Goal: Information Seeking & Learning: Learn about a topic

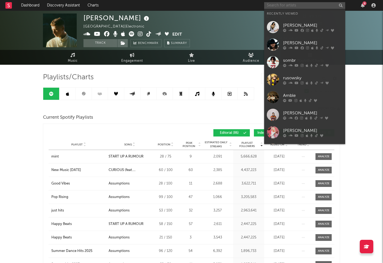
click at [283, 8] on input "text" at bounding box center [304, 5] width 81 height 7
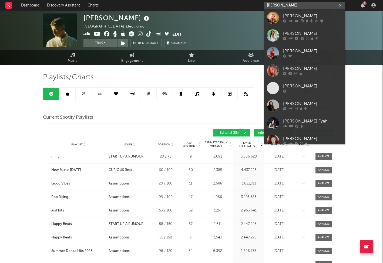
type input "[PERSON_NAME]"
click at [276, 20] on div at bounding box center [273, 18] width 12 height 12
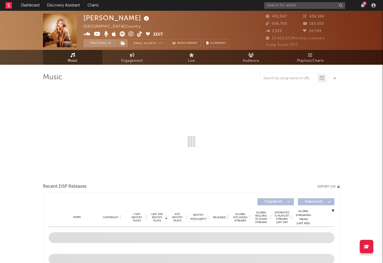
select select "6m"
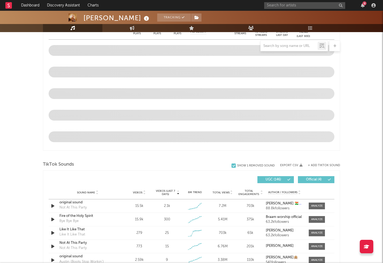
scroll to position [253, 0]
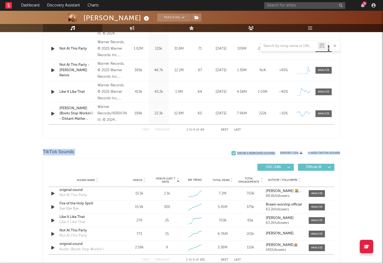
drag, startPoint x: 78, startPoint y: 146, endPoint x: 79, endPoint y: 159, distance: 13.5
click at [78, 159] on div "Music Total Artist Consumption Luminate - Daily Luminate - Weekly BMAT - Weekly…" at bounding box center [191, 176] width 297 height 713
click at [79, 159] on div "Videos (last 7 days) Sound Name Videos Videos (last 7 days) Total Views Total E…" at bounding box center [191, 213] width 297 height 110
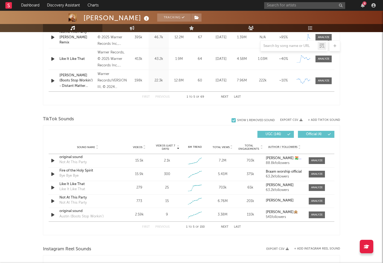
scroll to position [0, 0]
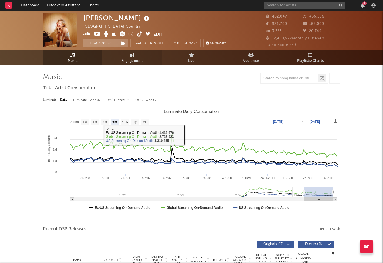
click at [132, 59] on span "Engagement" at bounding box center [132, 61] width 22 height 6
select select "1w"
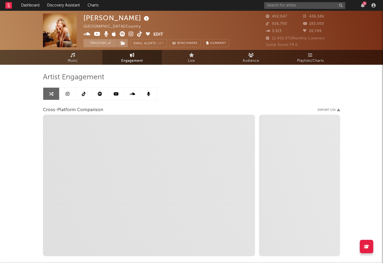
scroll to position [31, 0]
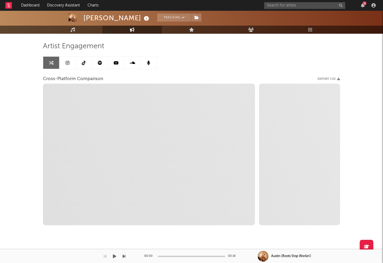
select select "1m"
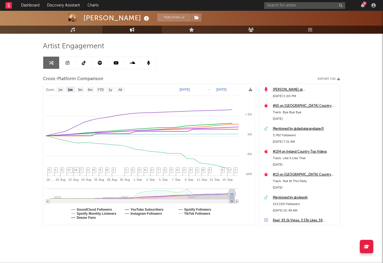
click at [66, 62] on icon at bounding box center [68, 63] width 4 height 4
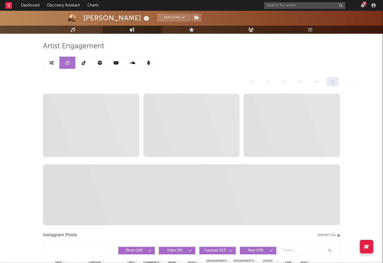
select select "6m"
